Goal: Book appointment/travel/reservation

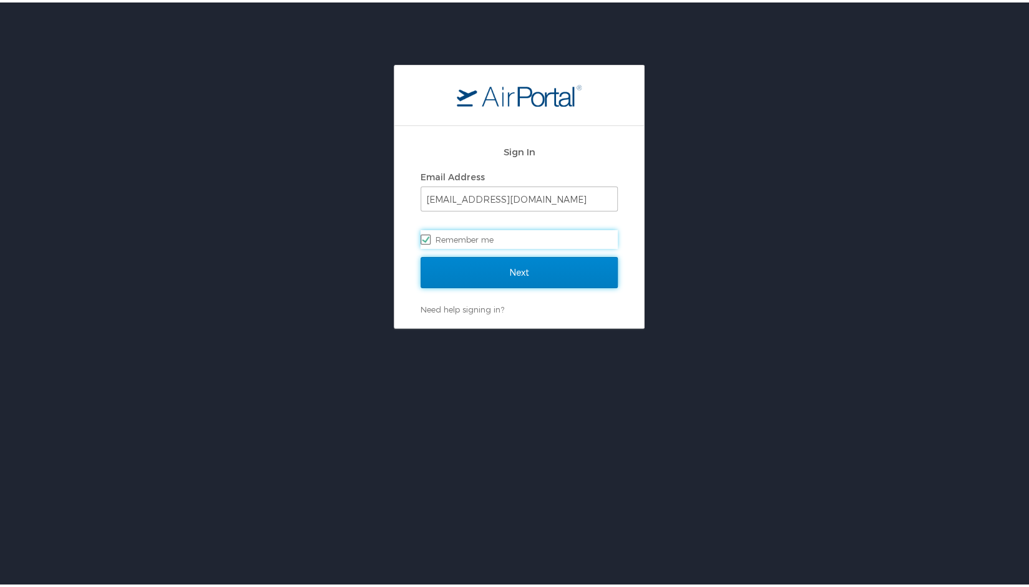
click at [504, 272] on input "Next" at bounding box center [519, 270] width 197 height 31
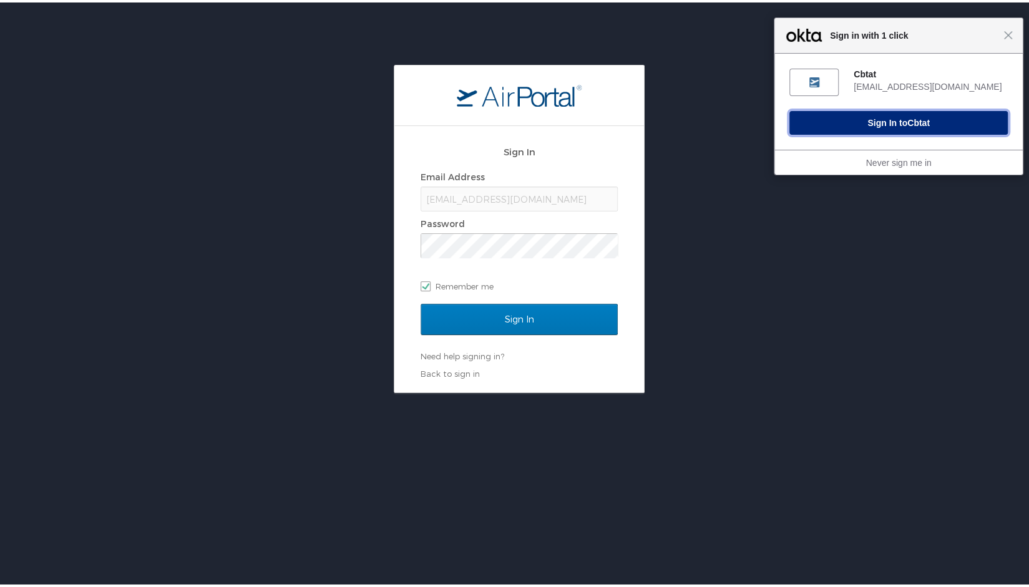
click at [925, 117] on button "Sign In to Cbtat" at bounding box center [898, 121] width 218 height 24
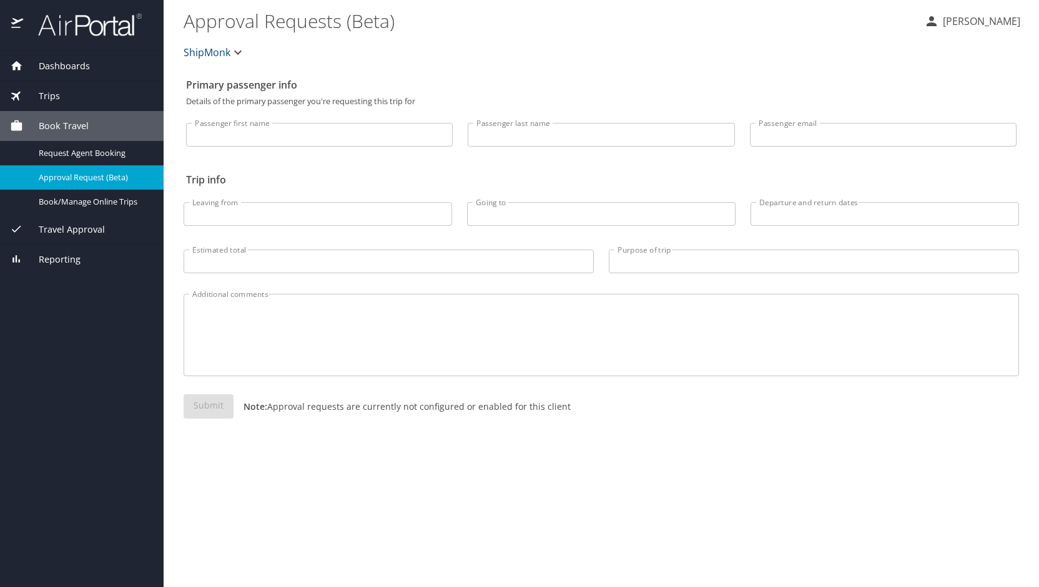
click at [65, 125] on span "Book Travel" at bounding box center [56, 126] width 66 height 14
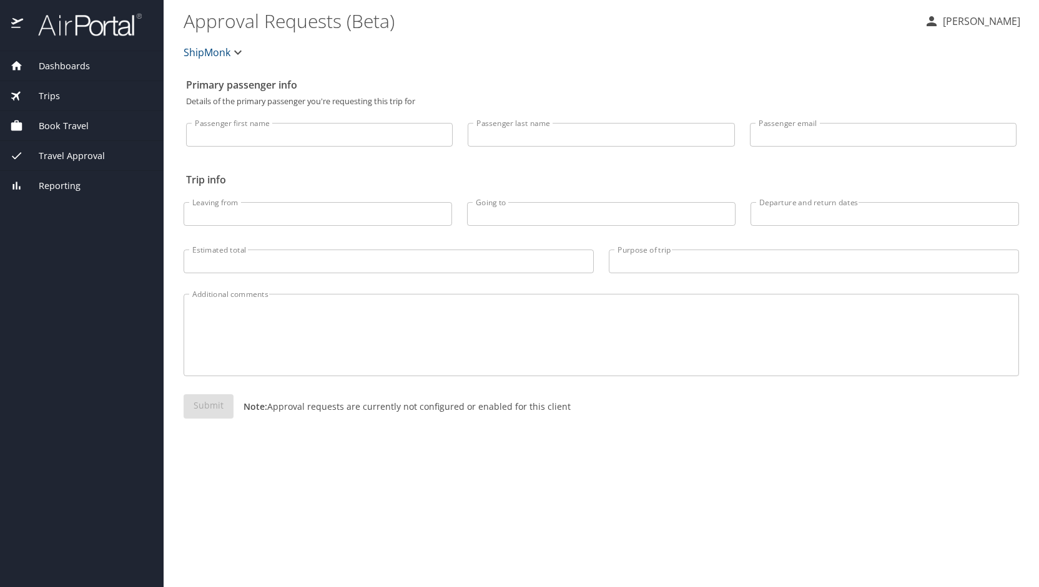
click at [59, 105] on div "Trips" at bounding box center [82, 96] width 164 height 30
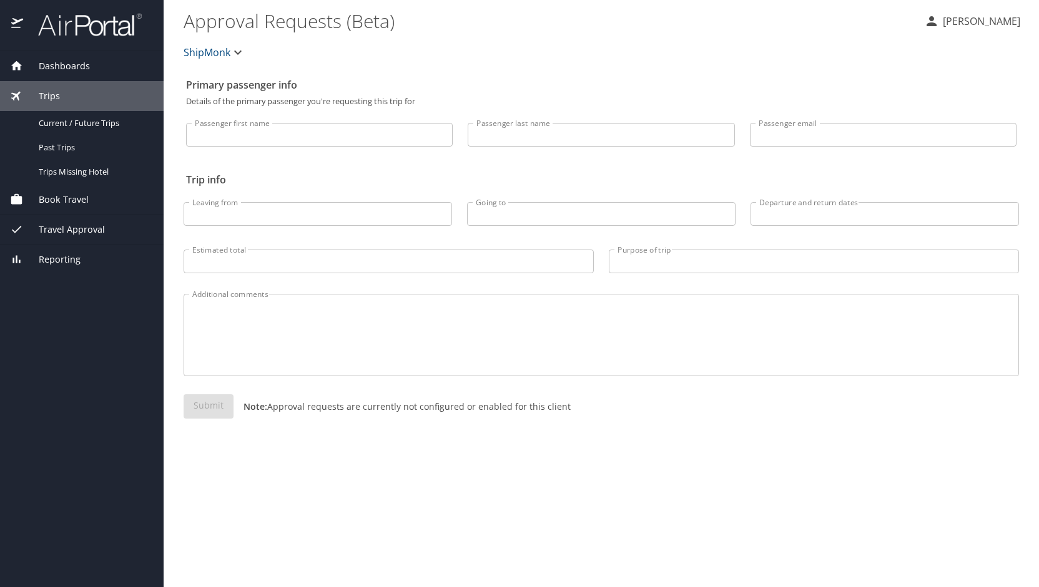
click at [49, 90] on span "Trips" at bounding box center [41, 96] width 37 height 14
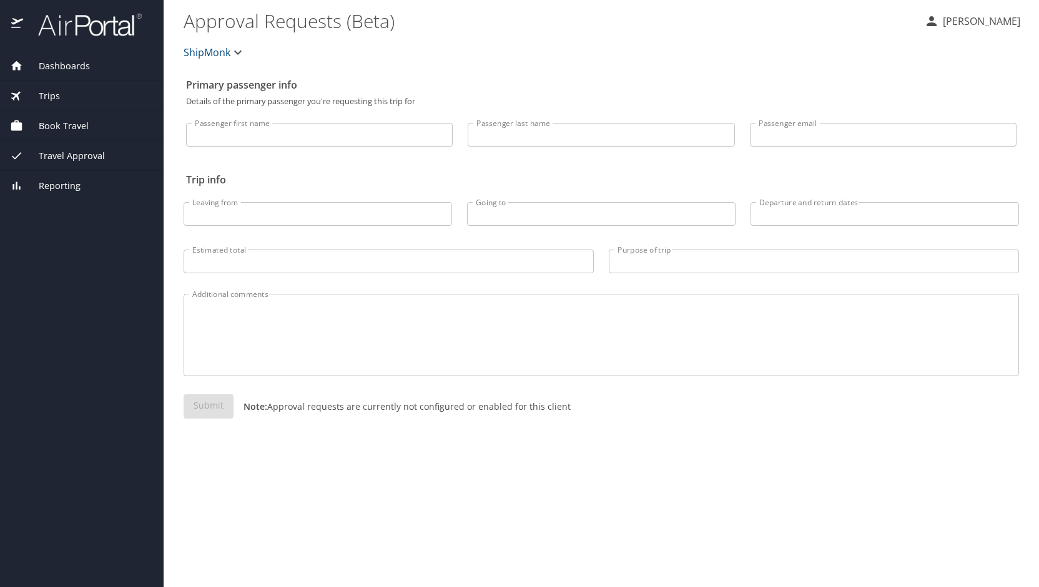
click at [49, 90] on span "Trips" at bounding box center [41, 96] width 37 height 14
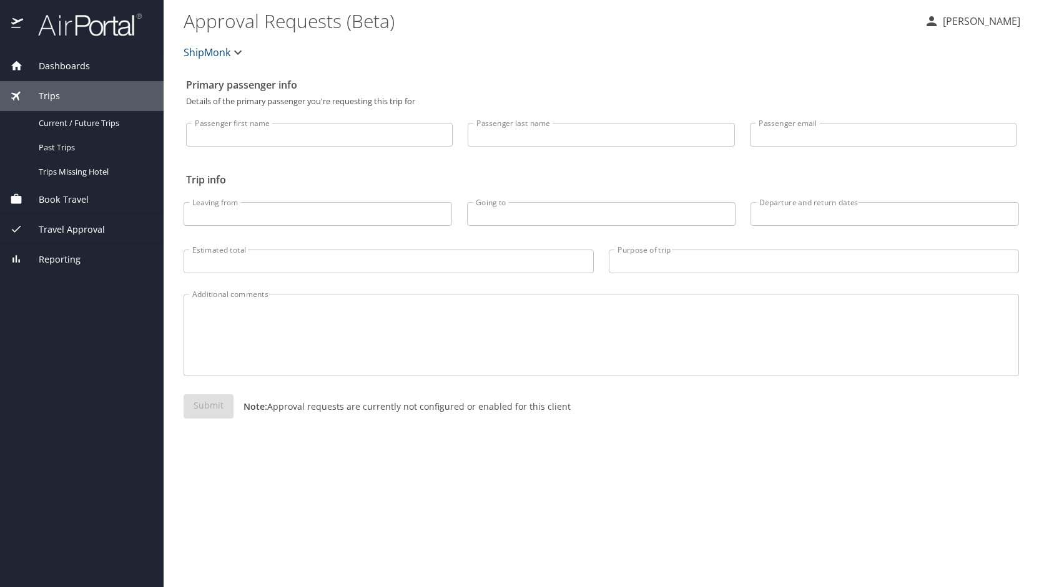
click at [60, 197] on span "Book Travel" at bounding box center [56, 200] width 66 height 14
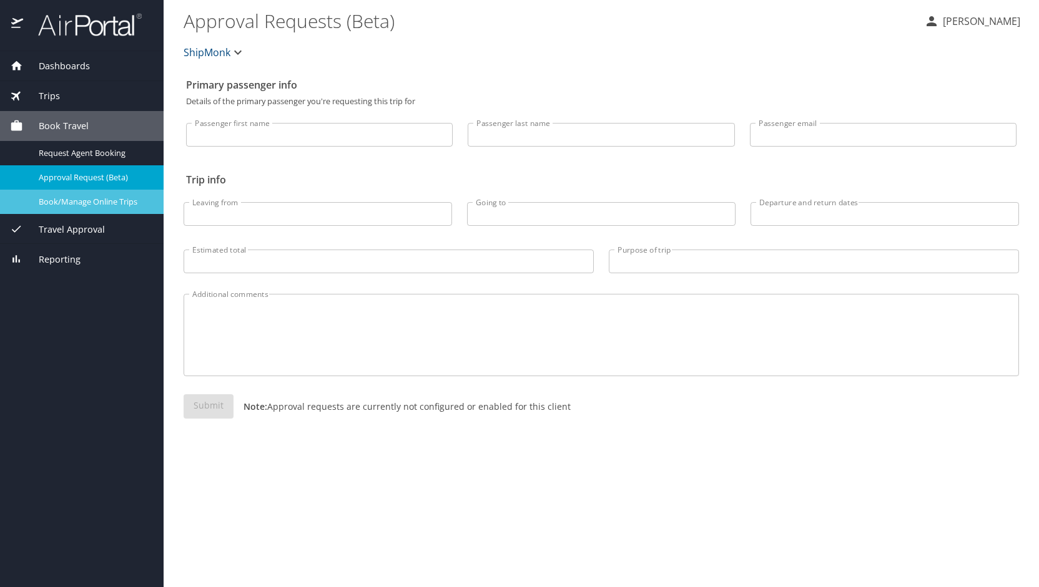
click at [78, 204] on span "Book/Manage Online Trips" at bounding box center [94, 202] width 110 height 12
